Goal: Information Seeking & Learning: Learn about a topic

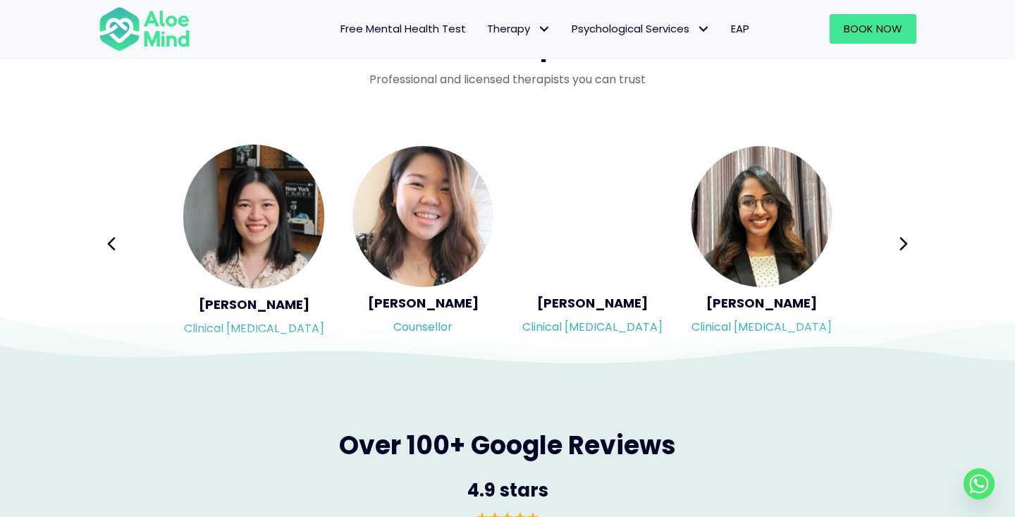
scroll to position [2316, 0]
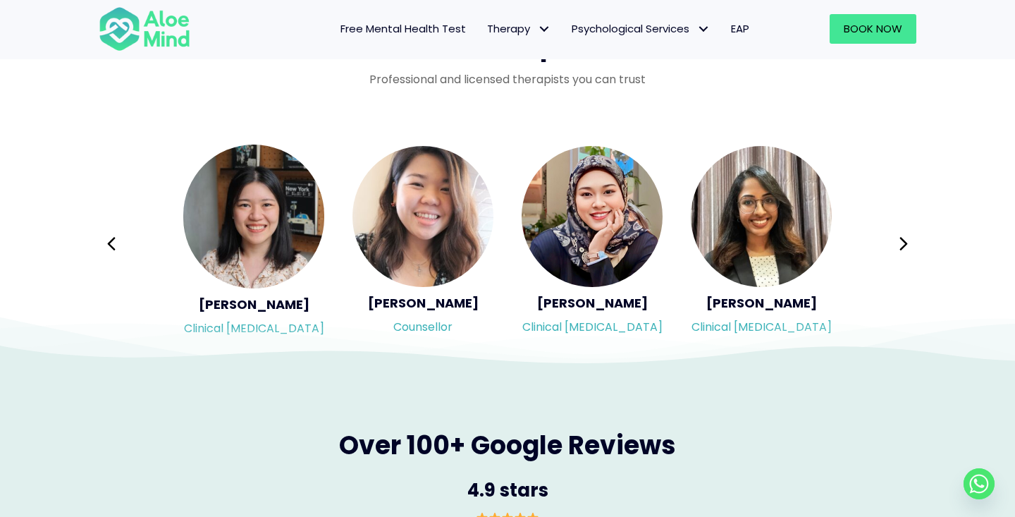
click at [756, 300] on icon at bounding box center [507, 330] width 1015 height 71
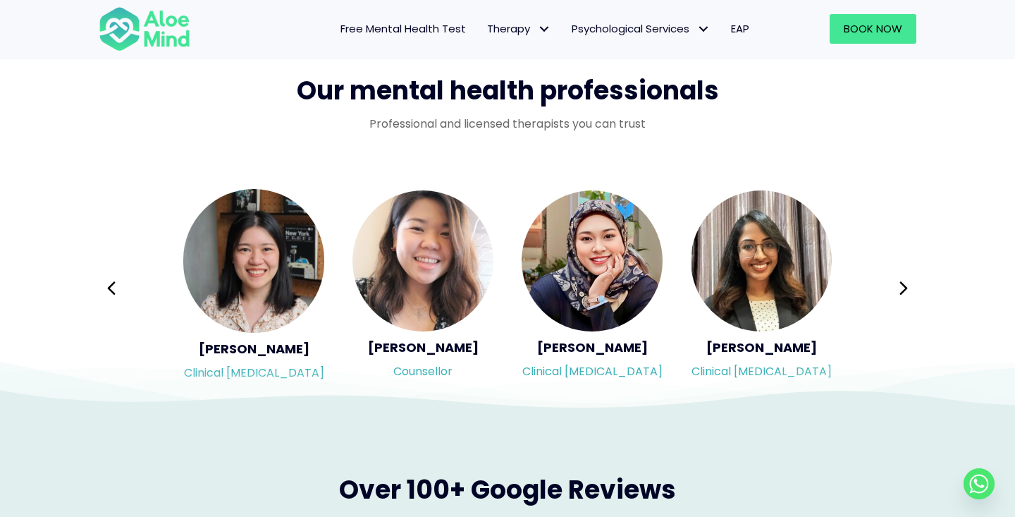
scroll to position [2274, 0]
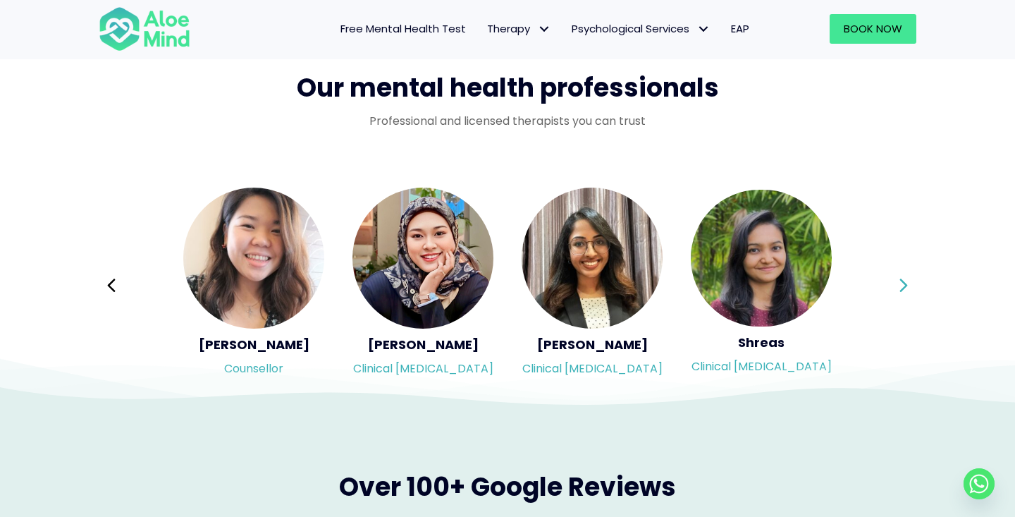
click at [903, 281] on icon at bounding box center [904, 285] width 10 height 27
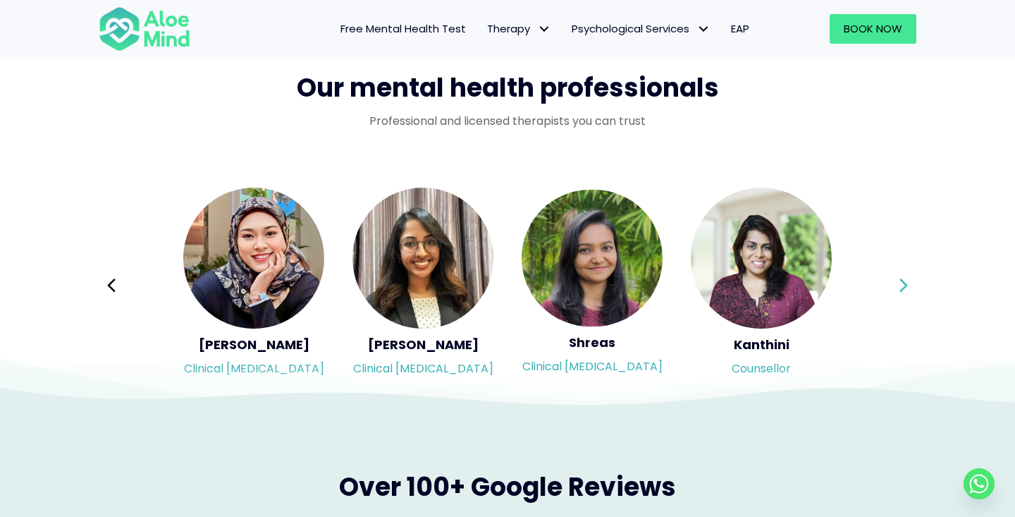
click at [903, 281] on icon at bounding box center [904, 285] width 10 height 27
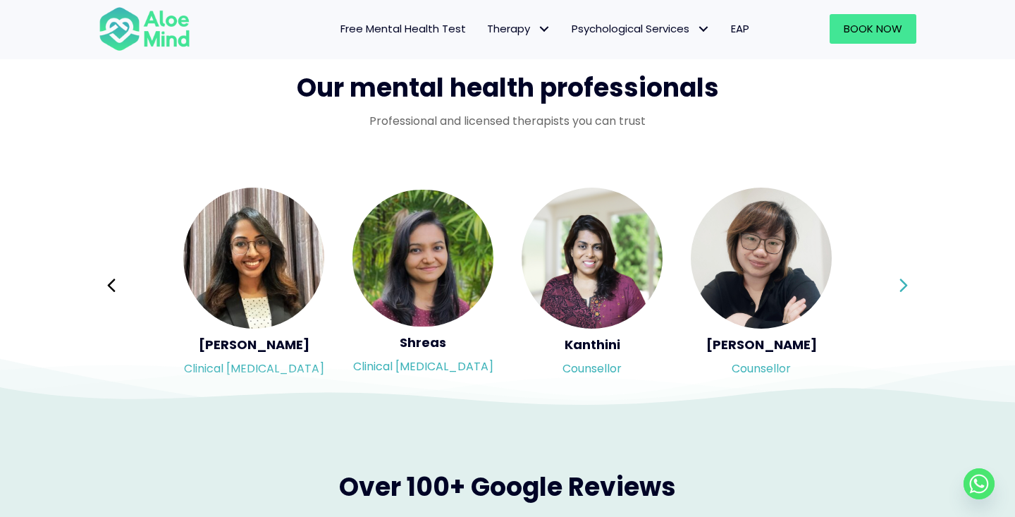
click at [903, 281] on icon at bounding box center [904, 285] width 10 height 27
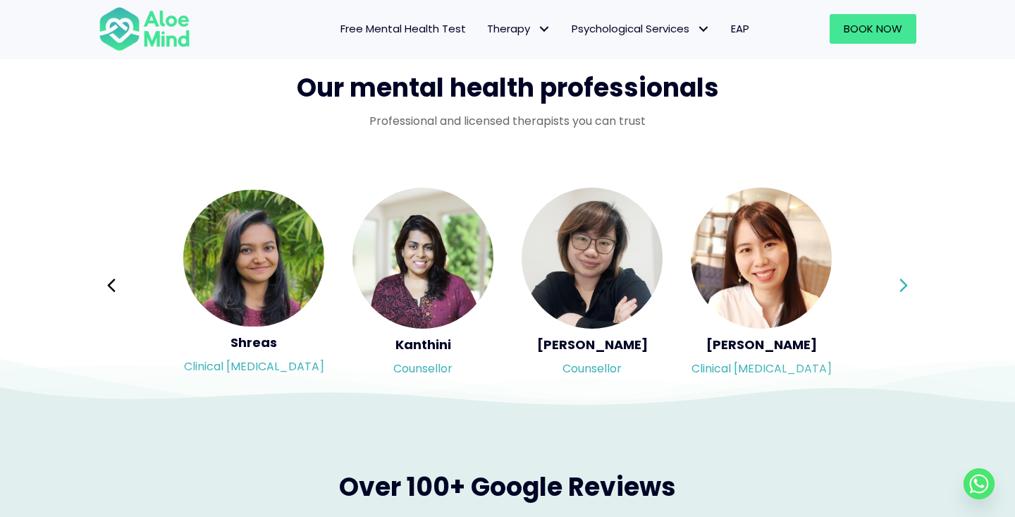
click at [903, 281] on icon at bounding box center [904, 285] width 10 height 27
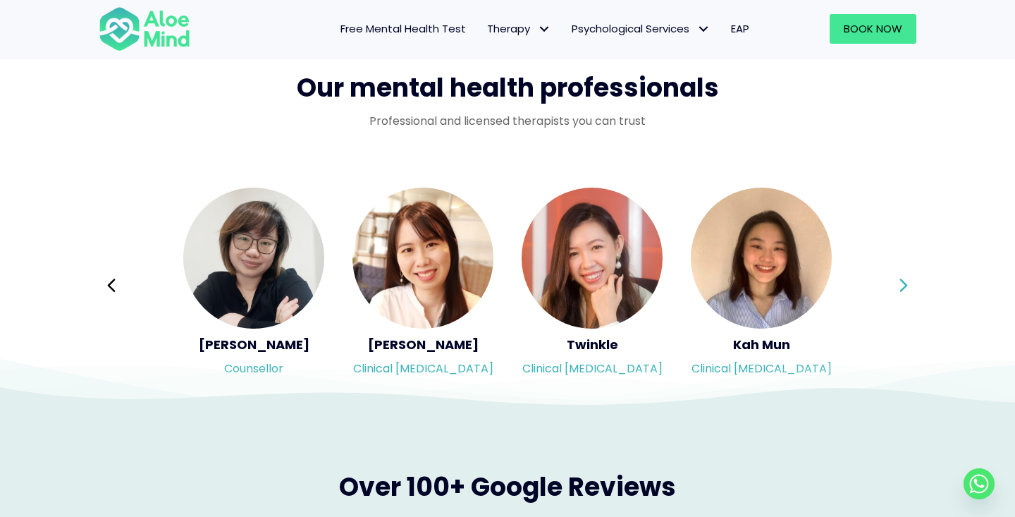
click at [903, 281] on icon at bounding box center [904, 285] width 10 height 27
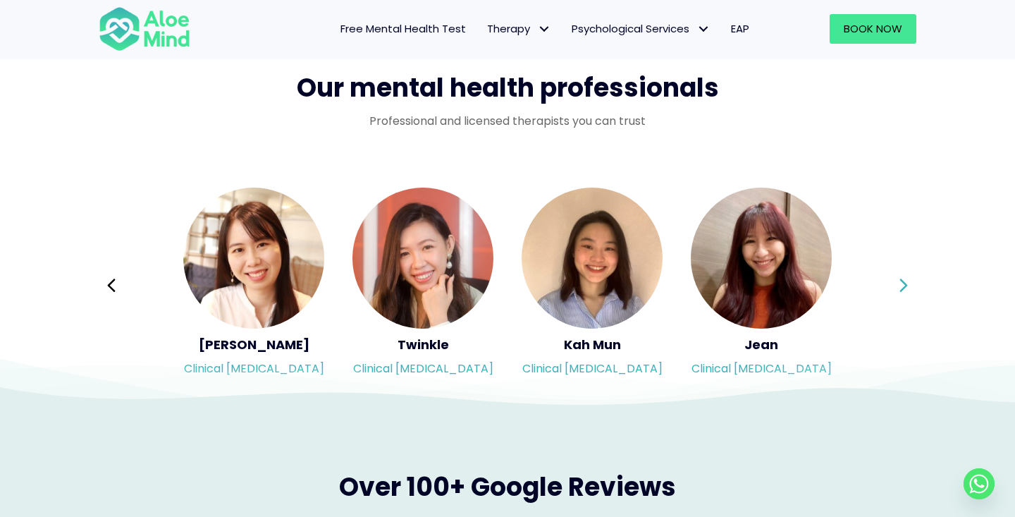
click at [903, 281] on icon at bounding box center [904, 285] width 10 height 27
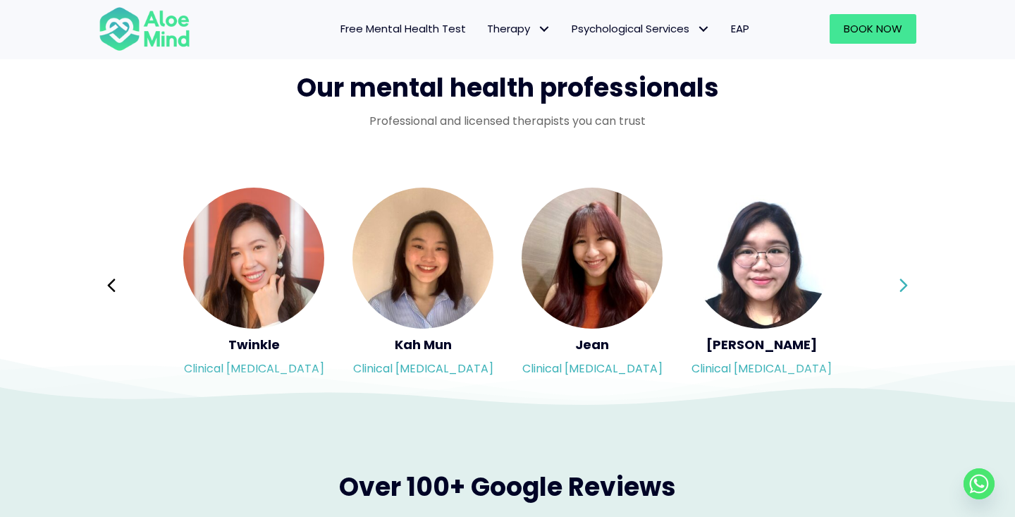
click at [903, 281] on icon at bounding box center [904, 285] width 10 height 27
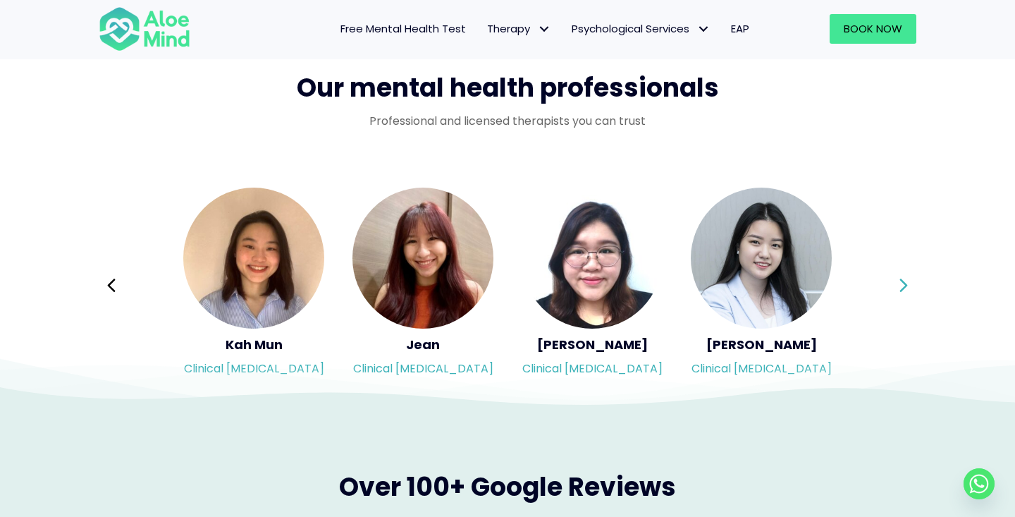
click at [903, 281] on icon at bounding box center [904, 285] width 10 height 27
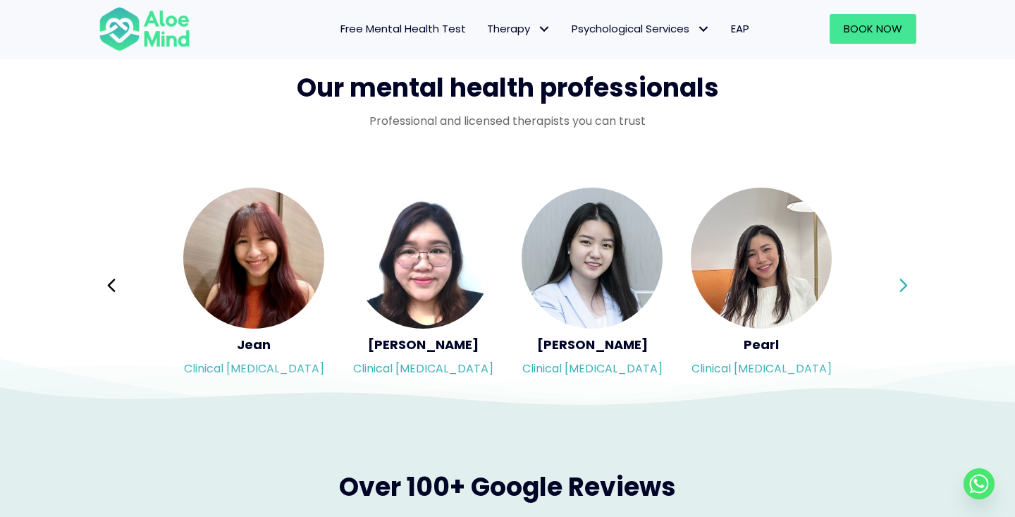
click at [903, 281] on icon at bounding box center [904, 285] width 10 height 27
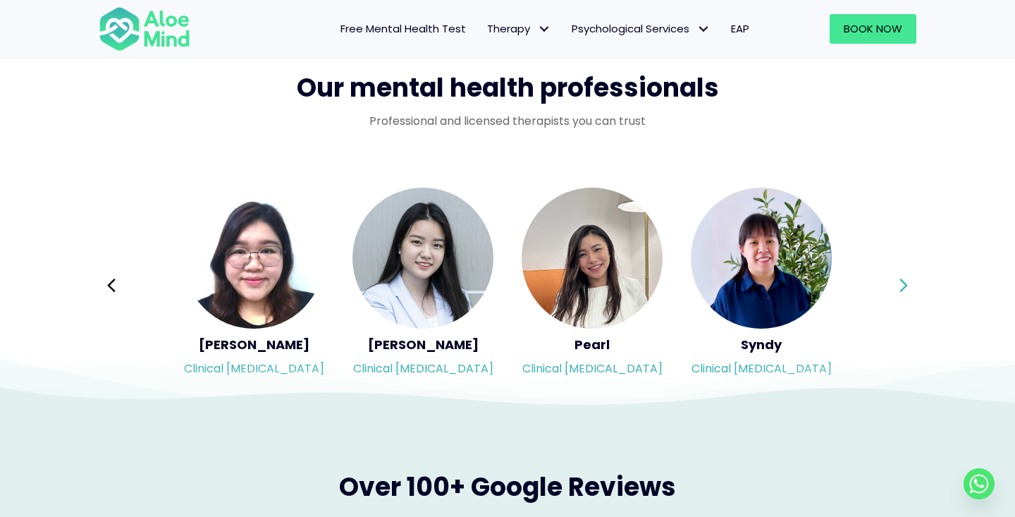
click at [903, 281] on icon at bounding box center [904, 285] width 10 height 27
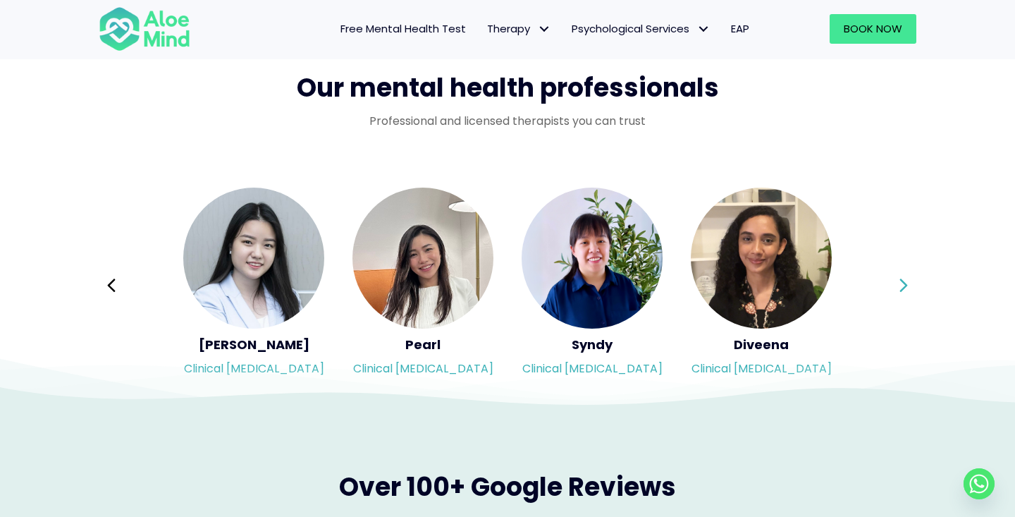
click at [903, 281] on icon at bounding box center [904, 285] width 10 height 27
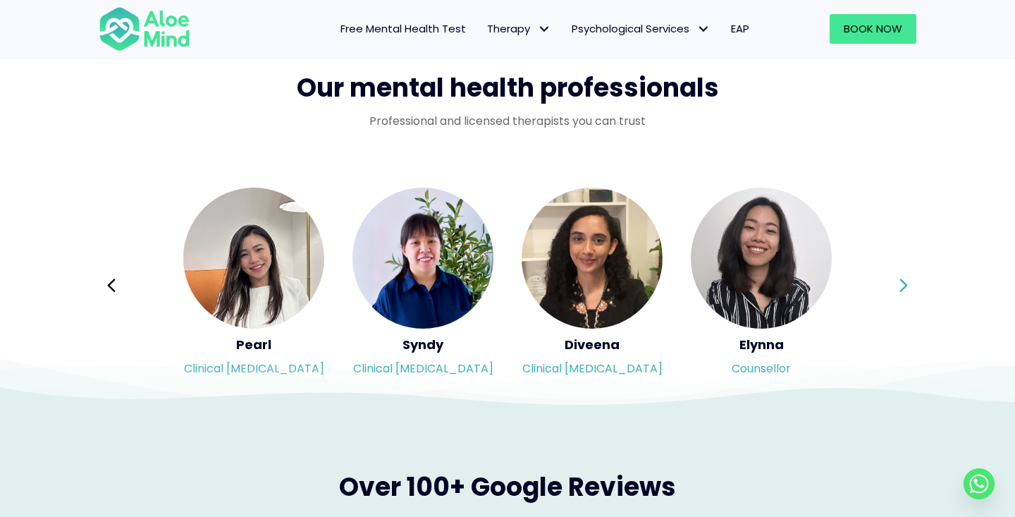
click at [903, 281] on icon at bounding box center [904, 285] width 10 height 27
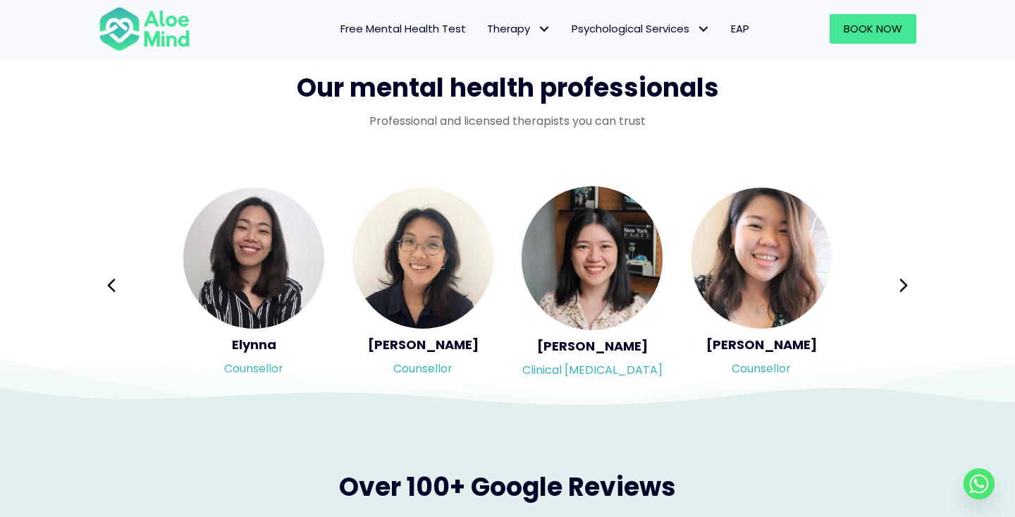
click at [903, 281] on icon at bounding box center [904, 285] width 10 height 27
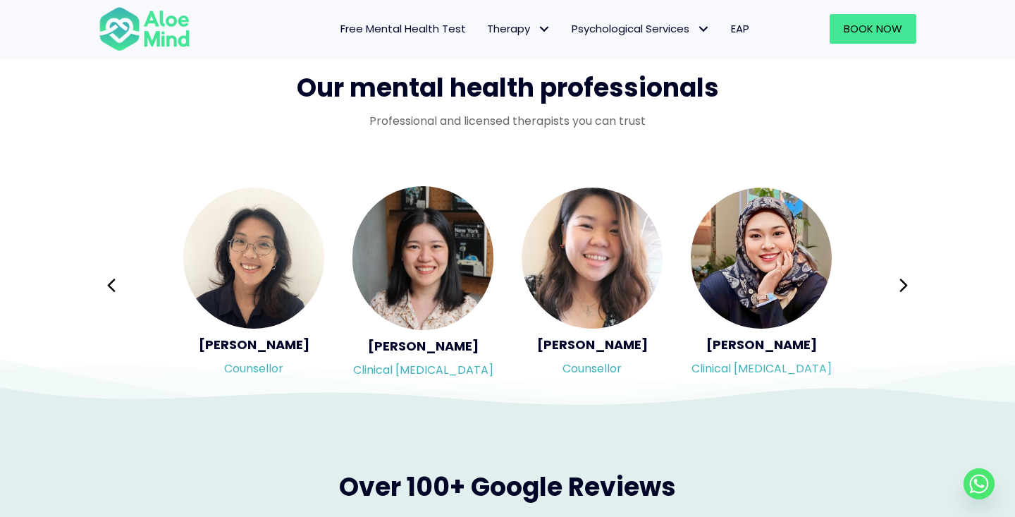
click at [903, 281] on icon at bounding box center [904, 285] width 10 height 27
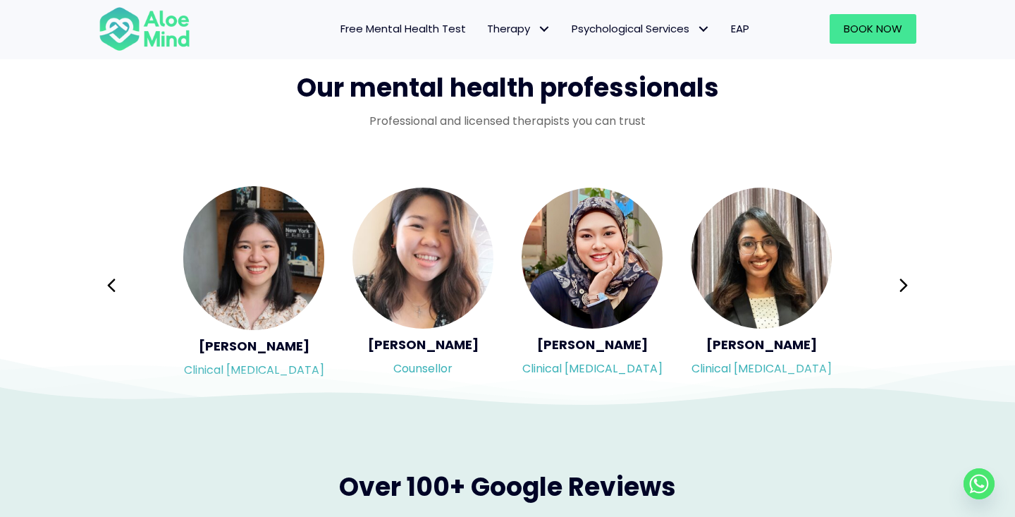
click at [903, 281] on div "Syndy Clinical [MEDICAL_DATA] Diveena Clinical [MEDICAL_DATA] Elynna Counsellor…" at bounding box center [508, 285] width 818 height 199
click at [903, 281] on icon at bounding box center [904, 285] width 10 height 27
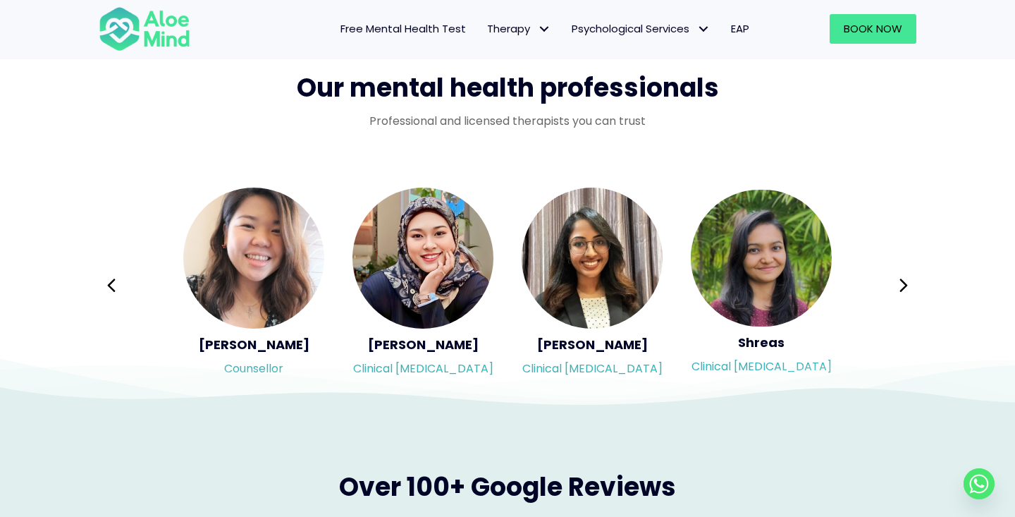
click at [903, 281] on div "Syndy Clinical [MEDICAL_DATA] Diveena Clinical [MEDICAL_DATA] Elynna Counsellor…" at bounding box center [508, 285] width 818 height 199
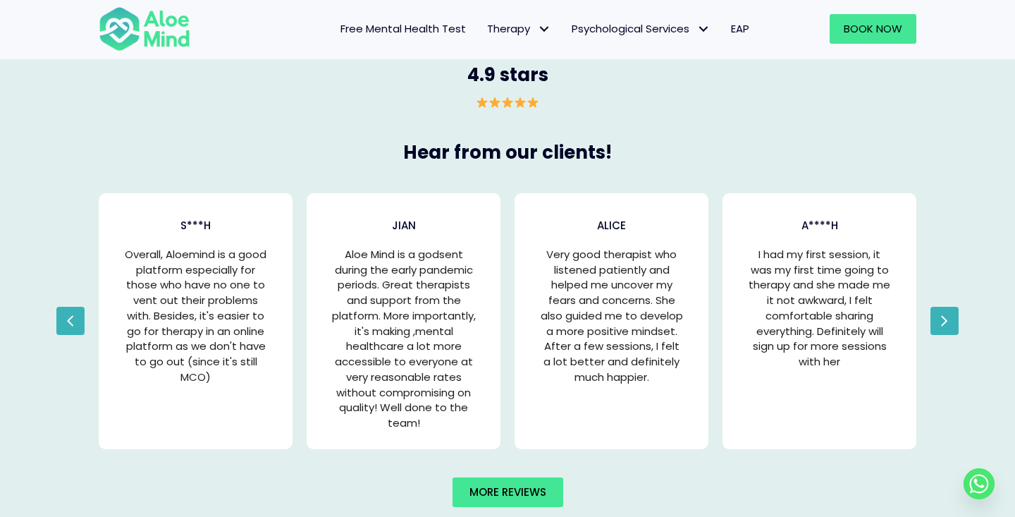
scroll to position [2734, 0]
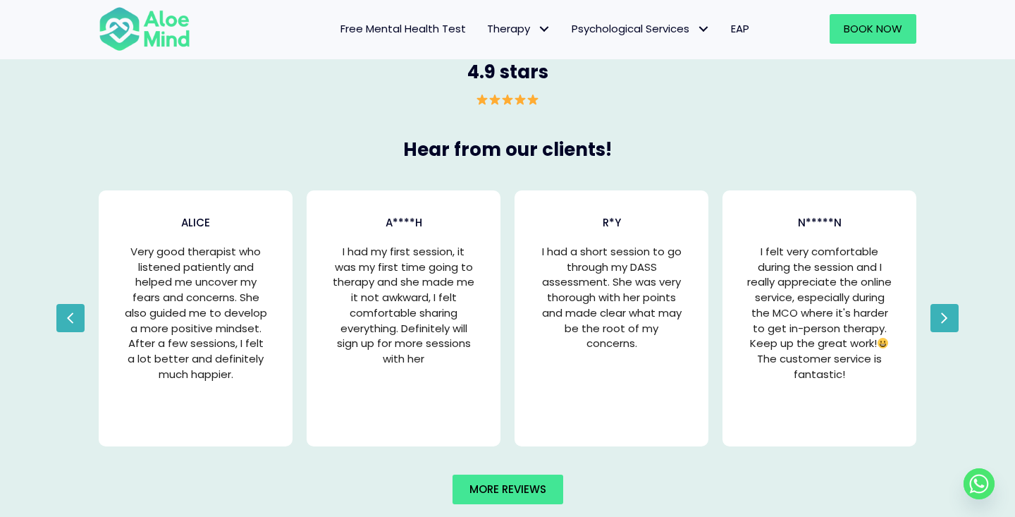
click at [948, 312] on icon "button" at bounding box center [945, 317] width 8 height 21
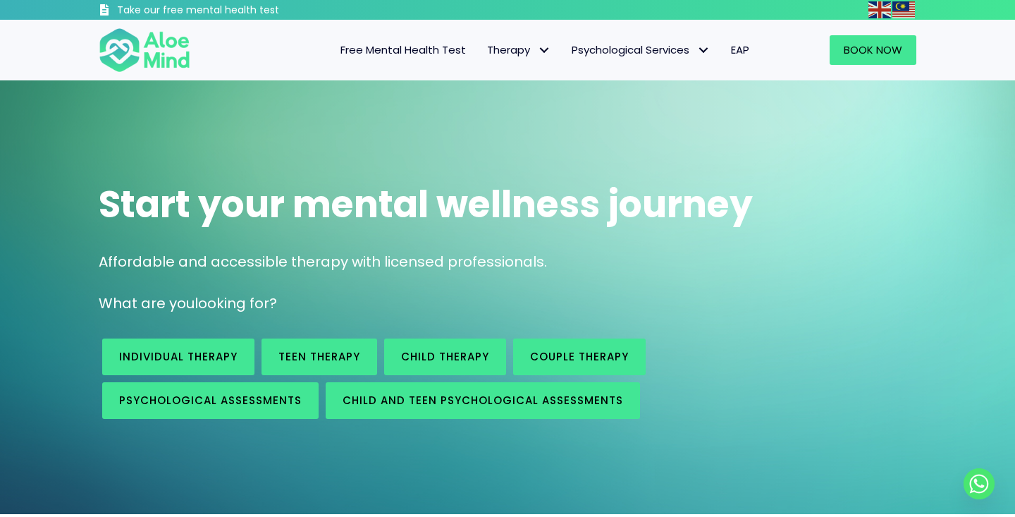
scroll to position [0, 0]
